Goal: Task Accomplishment & Management: Complete application form

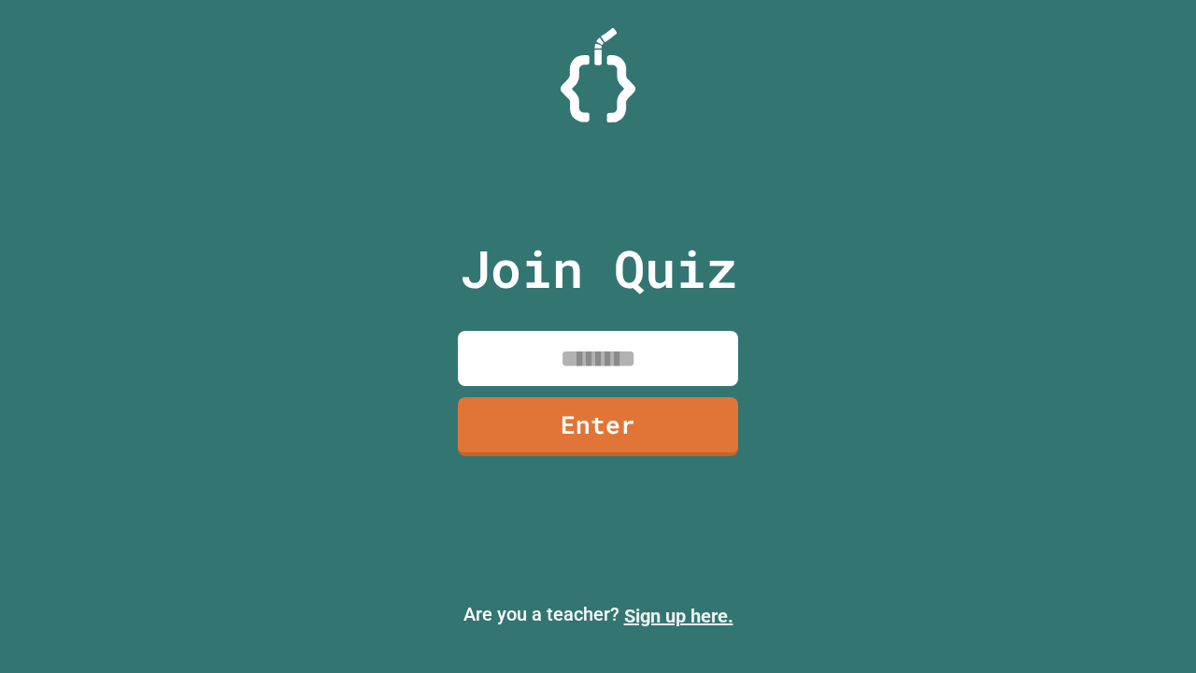
click at [678, 616] on link "Sign up here." at bounding box center [678, 616] width 109 height 22
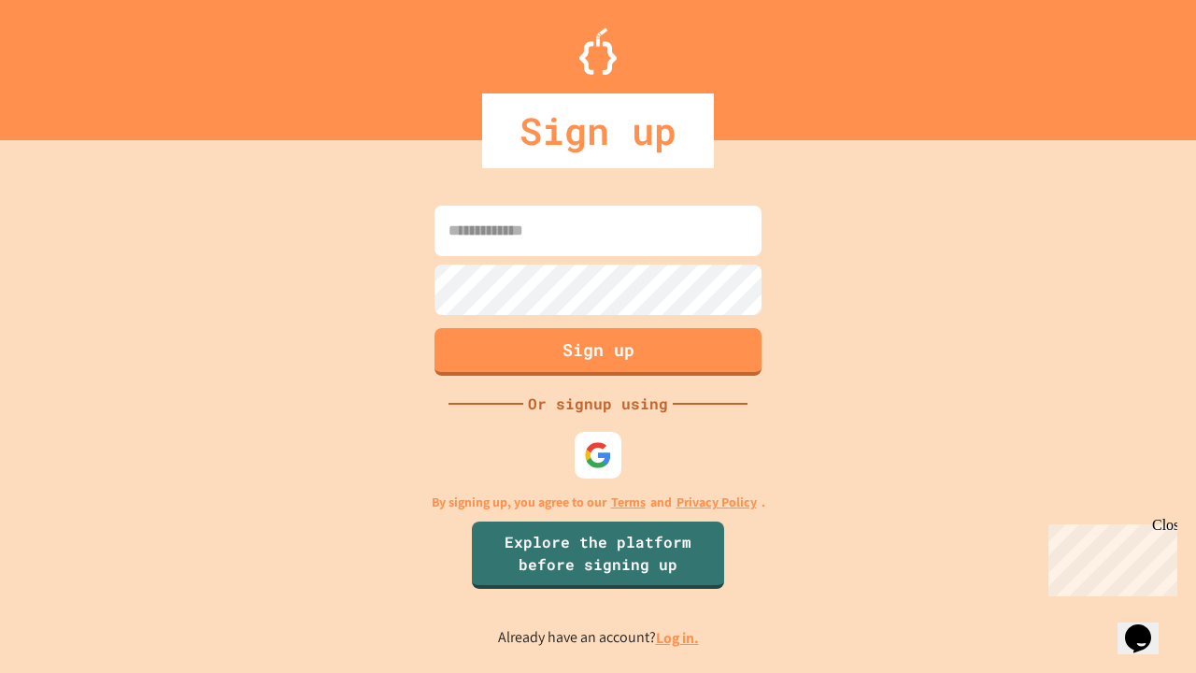
click at [678, 637] on link "Log in." at bounding box center [677, 638] width 43 height 20
